Goal: Information Seeking & Learning: Learn about a topic

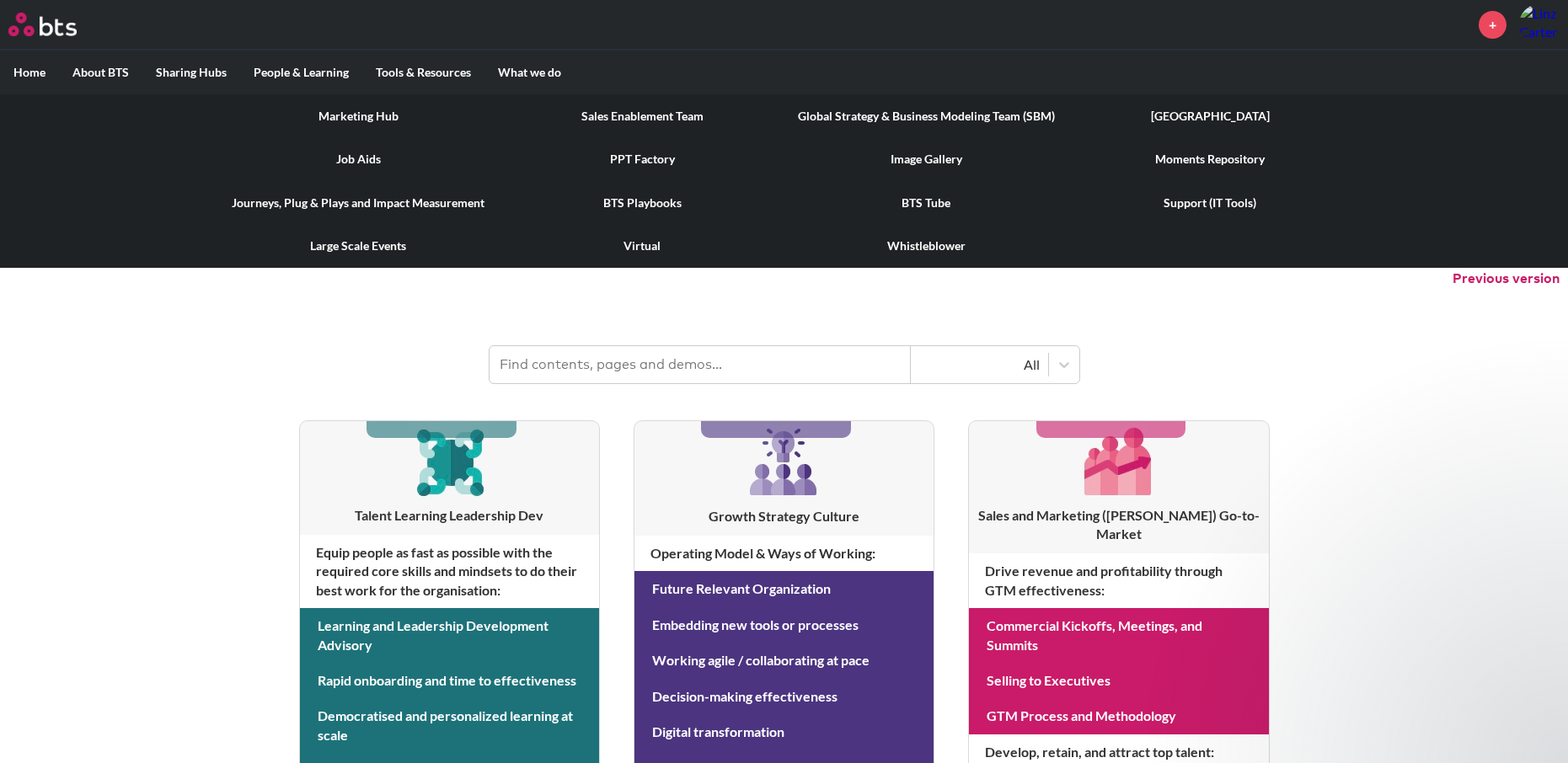
click at [375, 114] on link "Marketing Hub" at bounding box center [359, 116] width 284 height 44
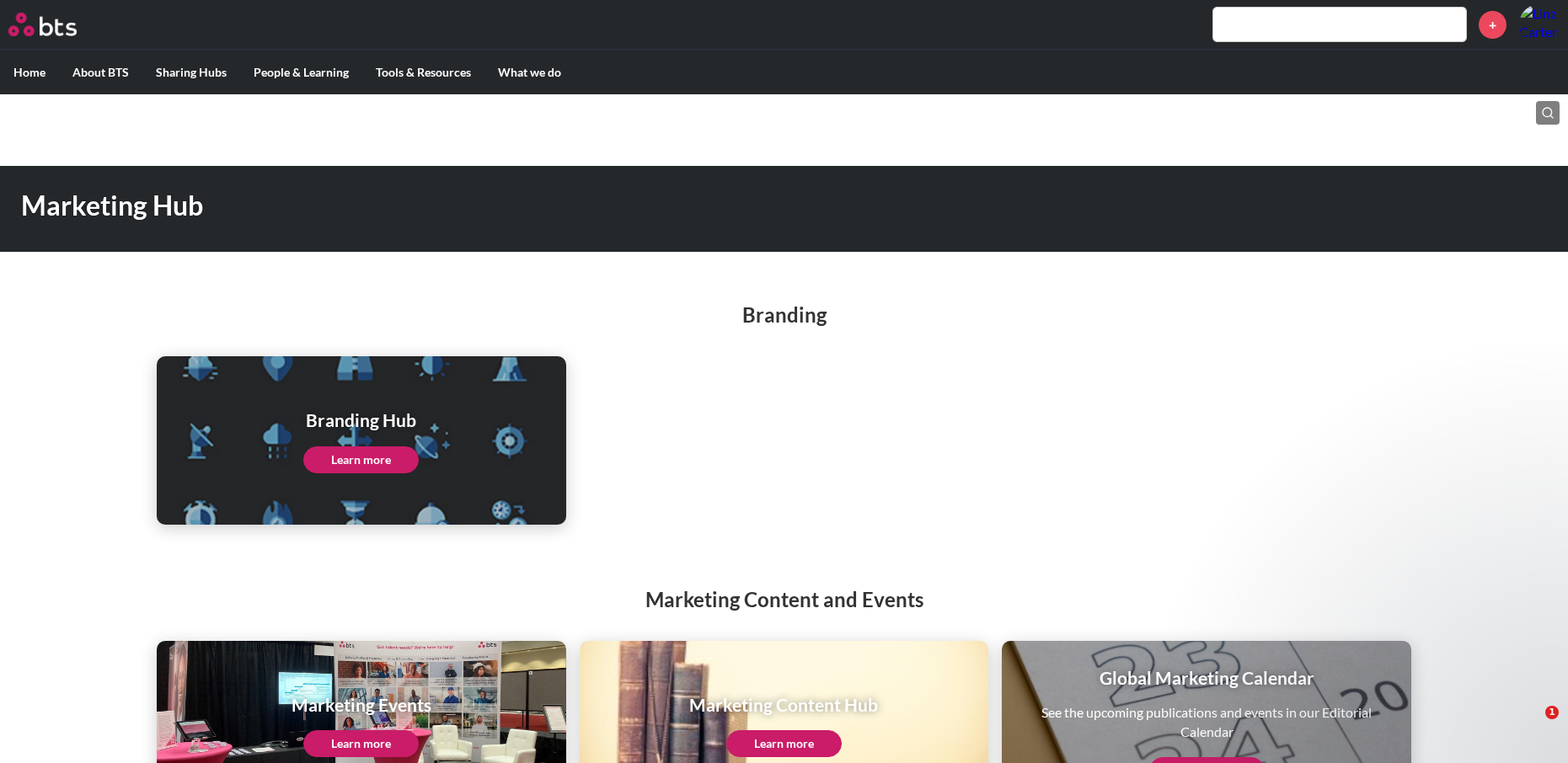
click at [264, 414] on div "Branding Hub Learn more" at bounding box center [361, 440] width 409 height 169
click at [357, 461] on link "Learn more" at bounding box center [361, 460] width 115 height 27
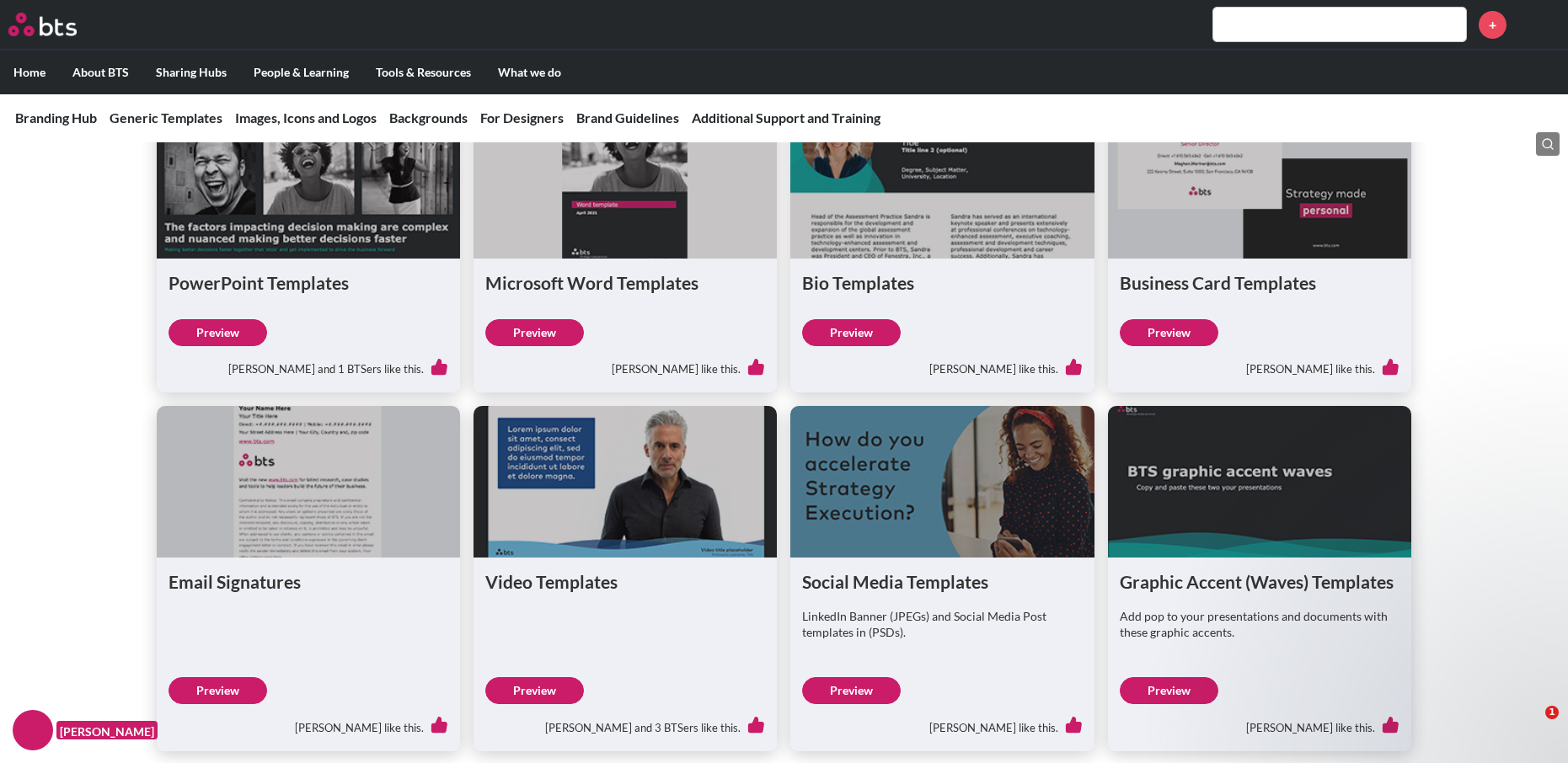
scroll to position [601, 0]
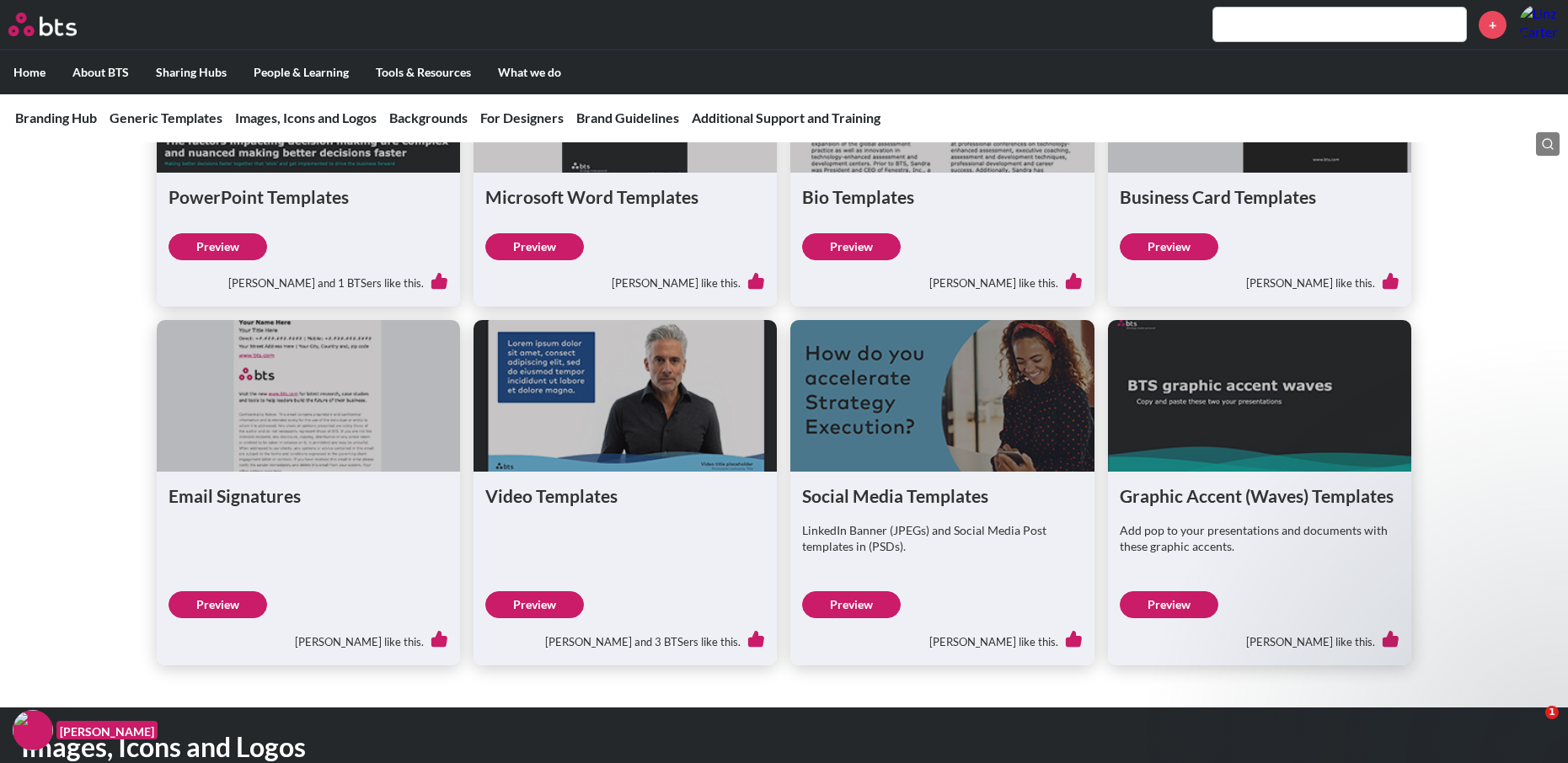
click at [1156, 593] on link "Preview" at bounding box center [1168, 604] width 99 height 27
